Goal: Use online tool/utility: Utilize a website feature to perform a specific function

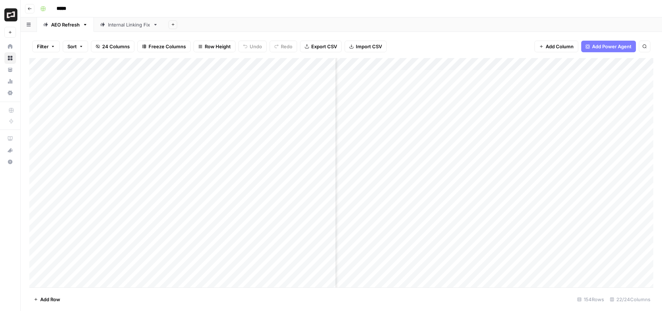
scroll to position [0, 642]
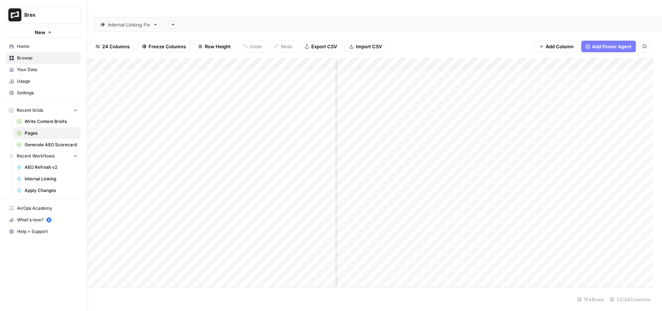
click at [20, 45] on span "Home" at bounding box center [47, 46] width 61 height 7
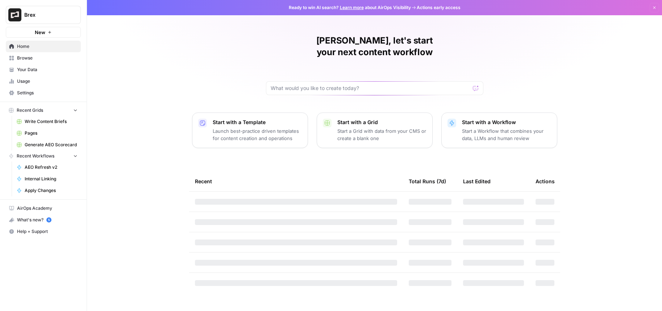
click at [260, 127] on p "Launch best-practice driven templates for content creation and operations" at bounding box center [257, 134] width 89 height 14
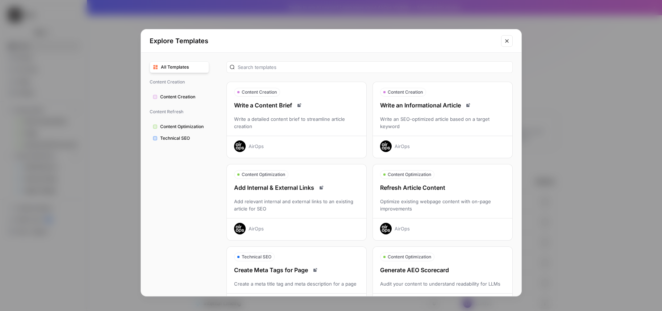
click at [260, 118] on div "Write a detailed content brief to streamline article creation" at bounding box center [297, 122] width 140 height 14
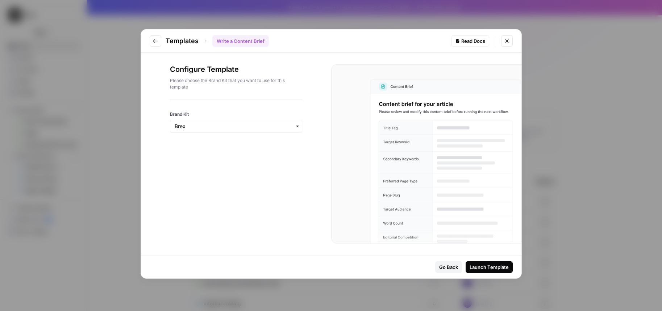
click at [495, 268] on div "Launch Template" at bounding box center [489, 266] width 39 height 7
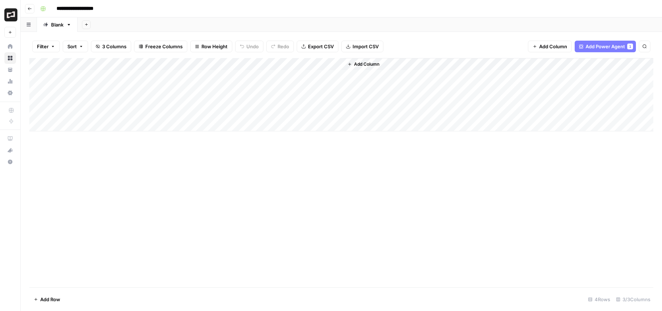
click at [108, 78] on div "Add Column" at bounding box center [341, 94] width 624 height 73
click at [95, 75] on div "Add Column" at bounding box center [341, 94] width 624 height 73
click at [85, 76] on textarea "**********" at bounding box center [101, 76] width 120 height 10
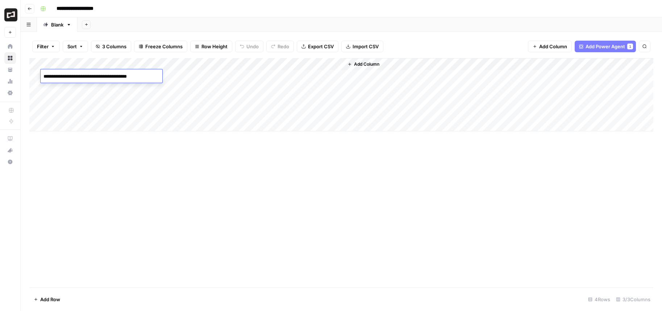
click at [85, 76] on textarea "**********" at bounding box center [101, 76] width 120 height 10
type textarea "**********"
click at [189, 75] on div "Add Column" at bounding box center [341, 94] width 624 height 73
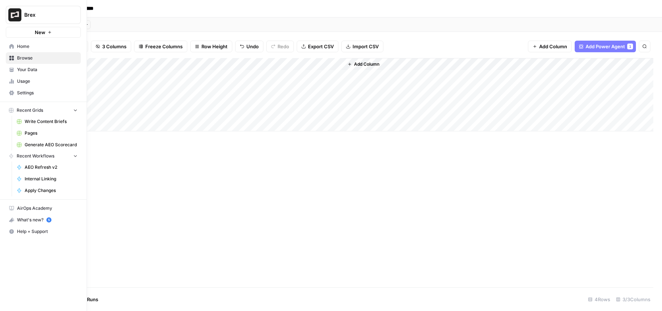
click at [25, 47] on span "Home" at bounding box center [47, 46] width 61 height 7
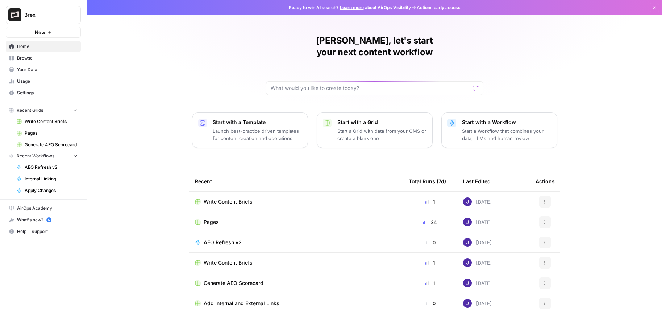
click at [210, 218] on span "Pages" at bounding box center [211, 221] width 15 height 7
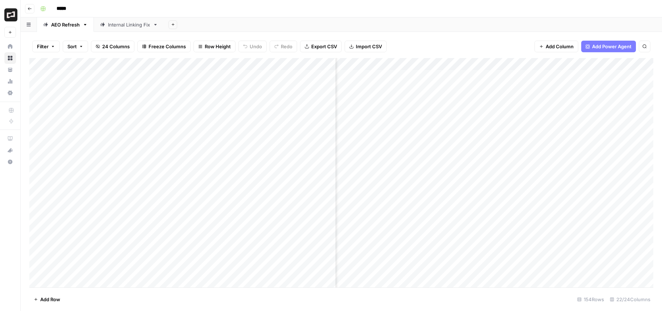
scroll to position [0, 881]
click at [506, 75] on div "Add Column" at bounding box center [341, 172] width 624 height 229
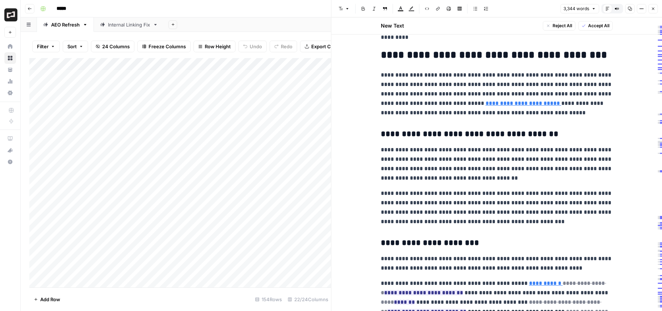
scroll to position [2116, 0]
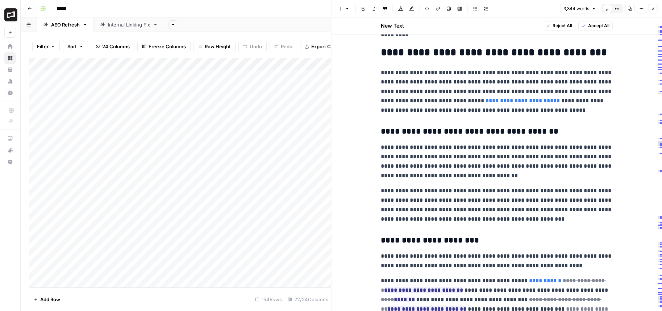
click at [656, 9] on button "Close" at bounding box center [652, 8] width 9 height 9
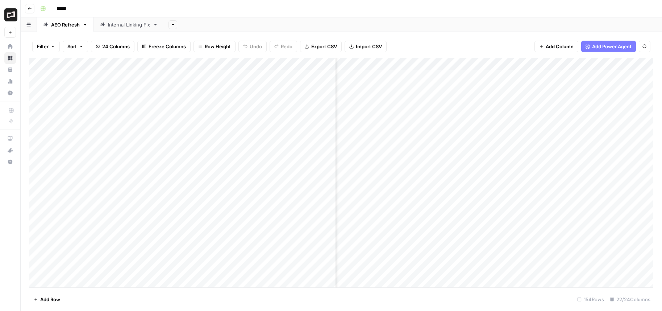
scroll to position [1, 881]
click at [495, 210] on div "Add Column" at bounding box center [341, 172] width 624 height 229
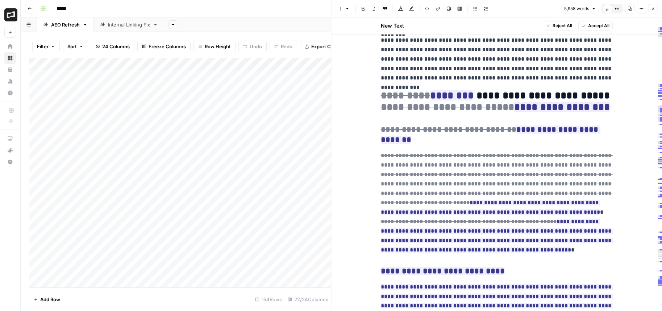
scroll to position [1896, 0]
click at [652, 8] on icon "button" at bounding box center [653, 9] width 4 height 4
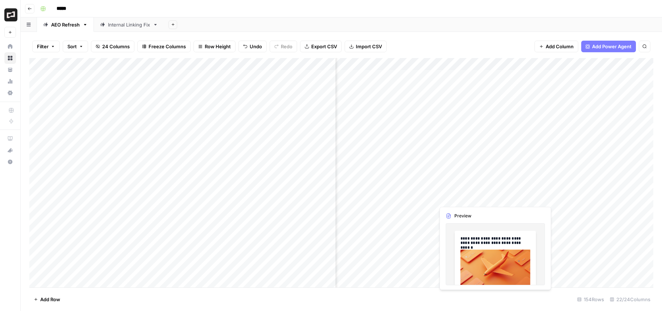
click at [505, 198] on div "Add Column" at bounding box center [341, 172] width 624 height 229
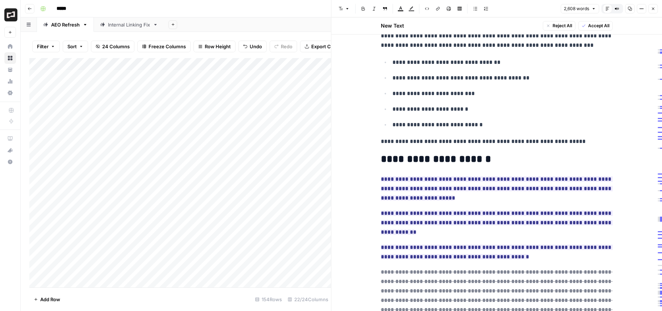
scroll to position [1341, 0]
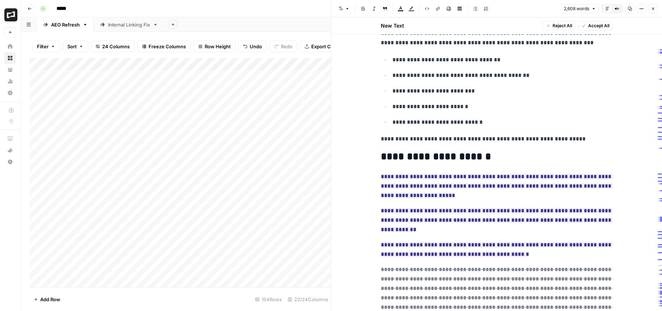
click at [652, 8] on icon "button" at bounding box center [653, 9] width 4 height 4
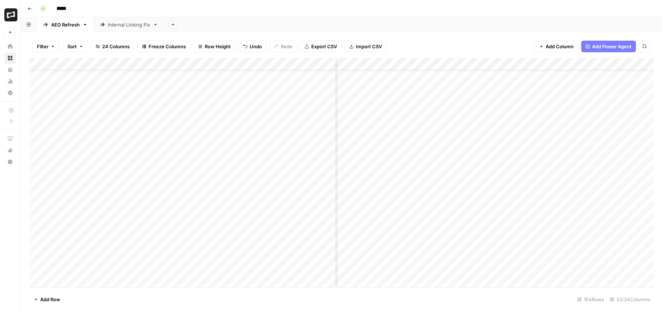
scroll to position [23, 881]
click at [504, 88] on div "Add Column" at bounding box center [341, 172] width 624 height 229
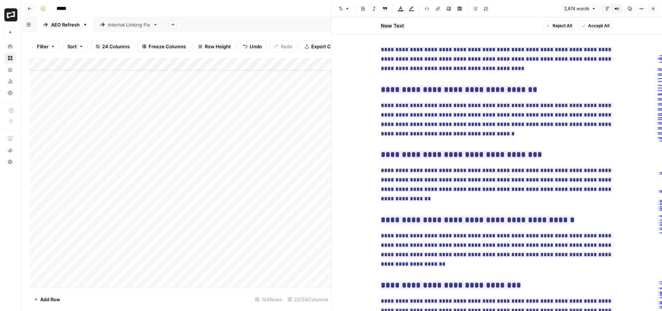
scroll to position [945, 0]
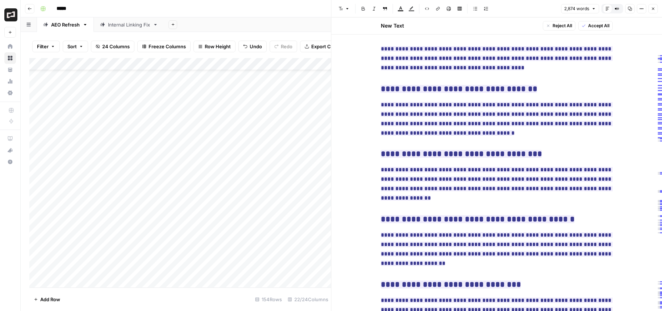
click at [653, 7] on icon "button" at bounding box center [653, 9] width 4 height 4
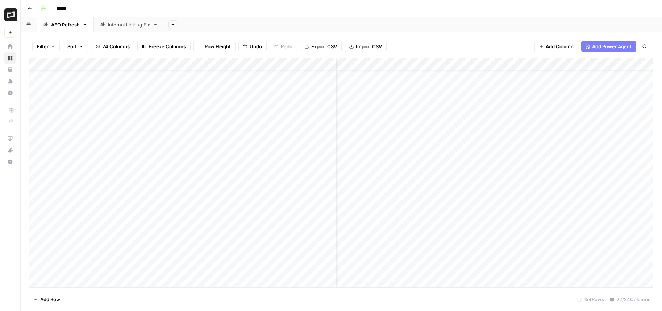
scroll to position [0, 881]
click at [503, 88] on div "Add Column" at bounding box center [341, 172] width 624 height 229
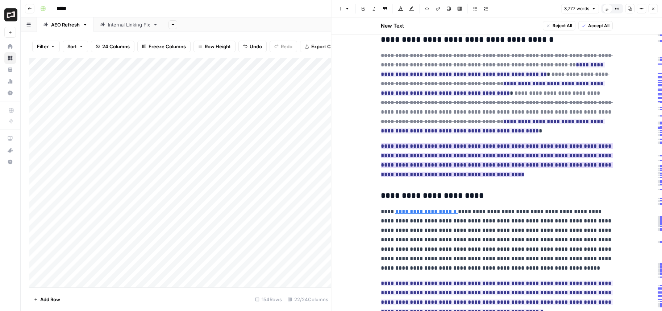
scroll to position [597, 0]
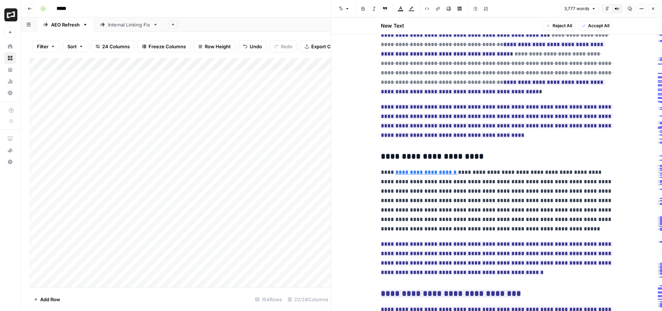
click at [653, 10] on icon "button" at bounding box center [653, 9] width 4 height 4
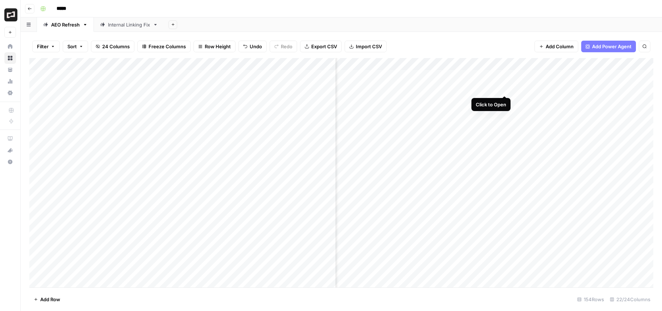
click at [505, 87] on div "Add Column" at bounding box center [341, 172] width 624 height 229
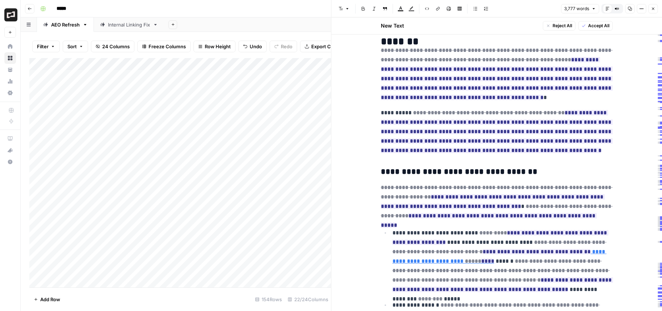
scroll to position [2019, 0]
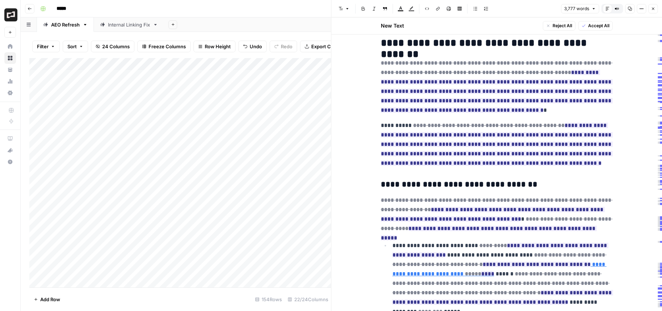
click at [655, 8] on button "Close" at bounding box center [652, 8] width 9 height 9
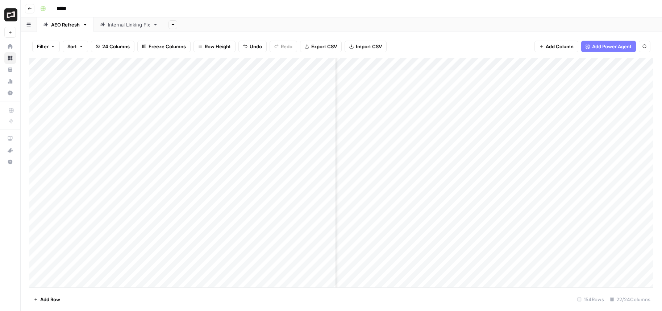
scroll to position [0, 250]
click at [328, 197] on div "Add Column" at bounding box center [341, 172] width 624 height 229
click at [426, 36] on div "Filter Sort 24 Columns Freeze Columns Row Height Undo Redo Export CSV Import CS…" at bounding box center [341, 46] width 624 height 23
click at [451, 248] on div "Add Column" at bounding box center [341, 172] width 624 height 229
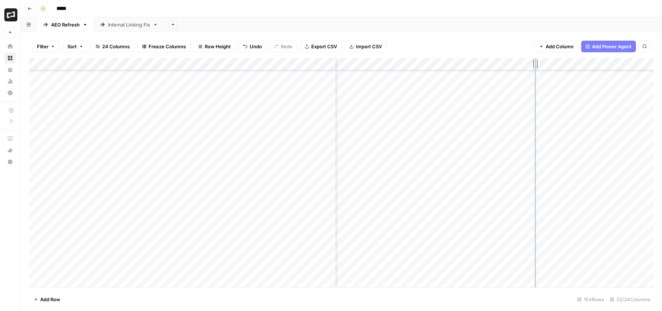
drag, startPoint x: 498, startPoint y: 64, endPoint x: 559, endPoint y: 77, distance: 61.6
click at [559, 77] on div "Add Column" at bounding box center [341, 172] width 624 height 229
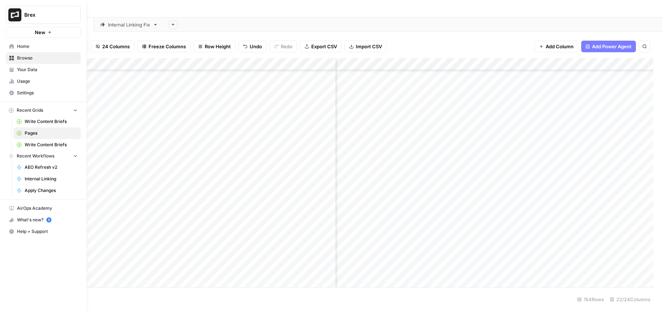
click at [11, 45] on icon at bounding box center [11, 46] width 5 height 5
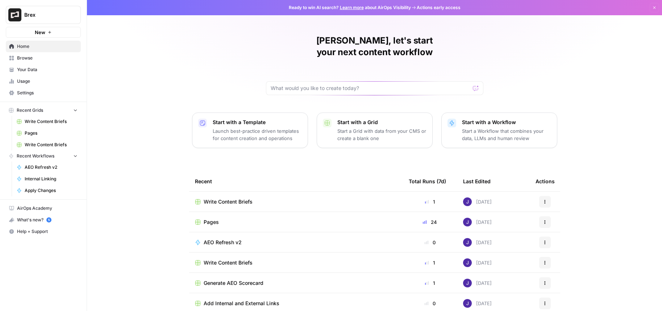
scroll to position [23, 0]
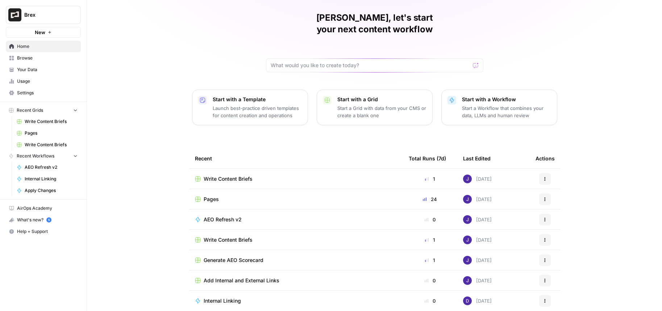
click at [249, 256] on span "Generate AEO Scorecard" at bounding box center [234, 259] width 60 height 7
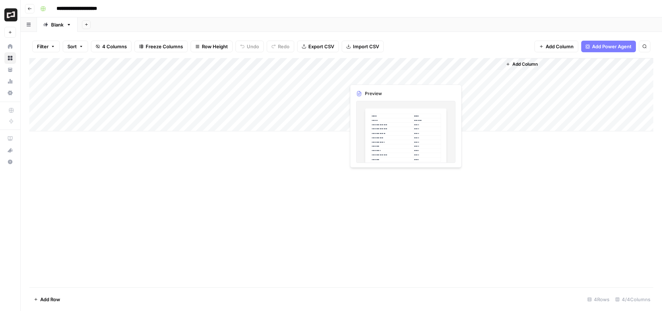
click at [389, 74] on div "Add Column" at bounding box center [341, 94] width 624 height 73
click at [405, 73] on div "Add Column" at bounding box center [341, 94] width 624 height 73
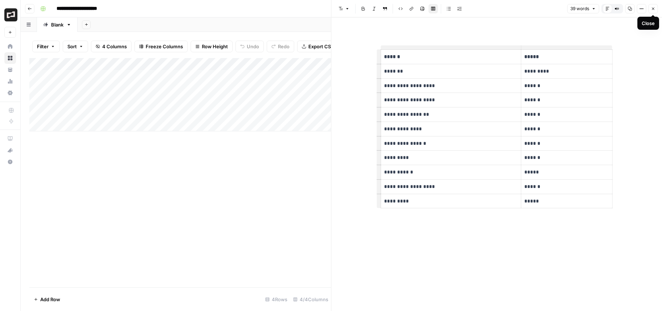
drag, startPoint x: 657, startPoint y: 6, endPoint x: 652, endPoint y: 8, distance: 5.4
click at [652, 8] on button "Close" at bounding box center [652, 8] width 9 height 9
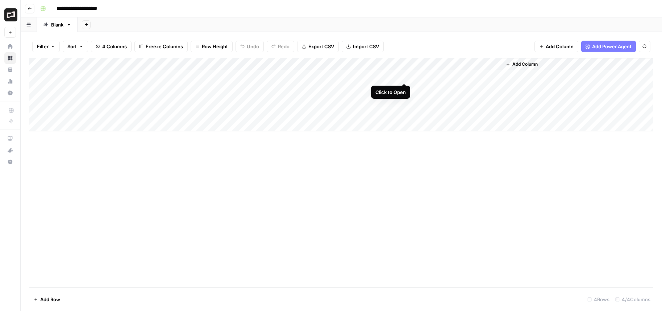
click at [403, 75] on div "Add Column" at bounding box center [341, 94] width 624 height 73
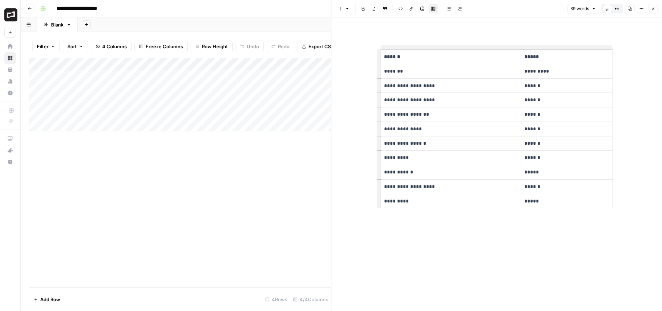
click at [393, 132] on p "**********" at bounding box center [451, 129] width 134 height 8
click at [399, 202] on p "*********" at bounding box center [451, 201] width 134 height 8
click at [283, 178] on div "Add Column" at bounding box center [180, 172] width 302 height 229
click at [287, 67] on div "Add Column" at bounding box center [180, 94] width 302 height 73
click at [225, 156] on div "Add Column" at bounding box center [180, 172] width 302 height 229
